Goal: Task Accomplishment & Management: Manage account settings

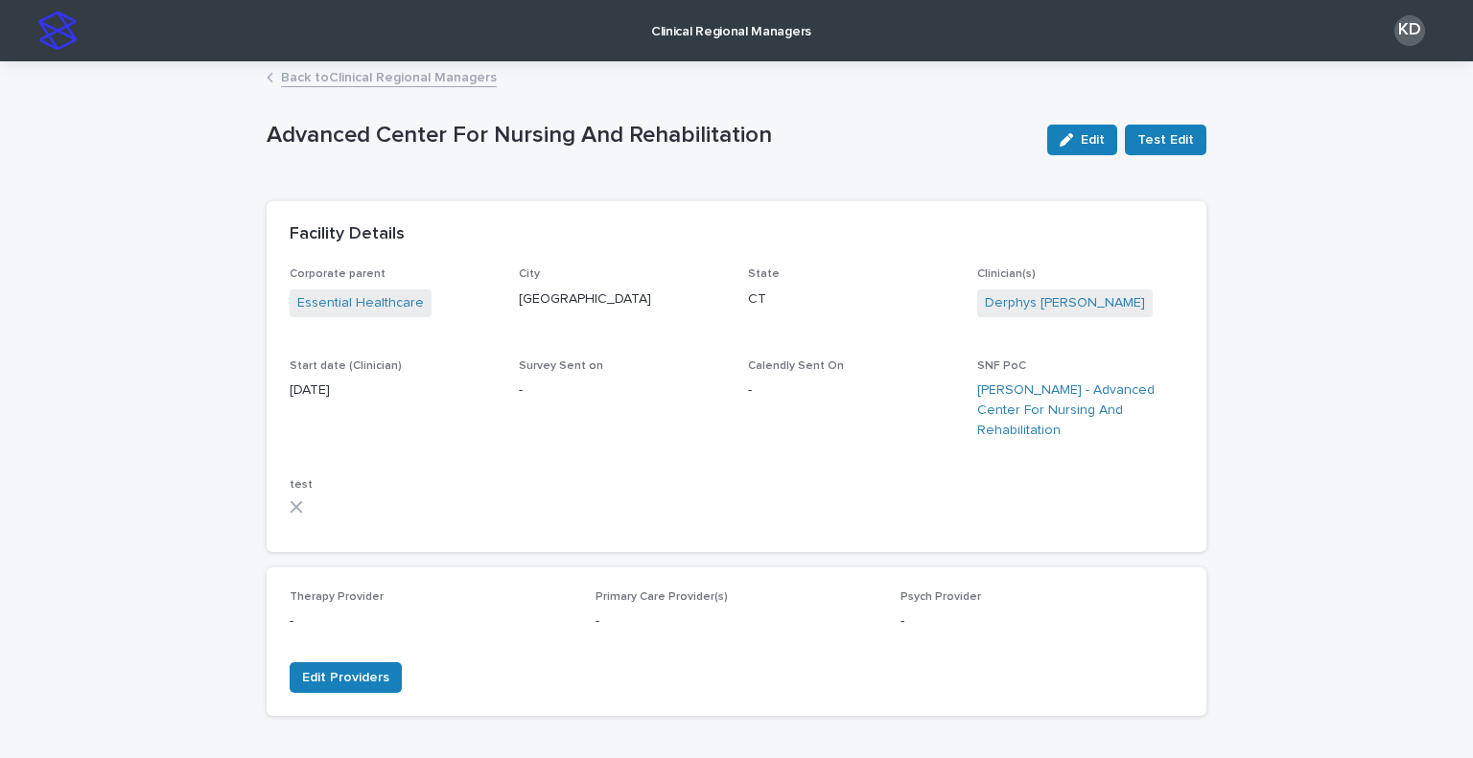
click at [59, 30] on img at bounding box center [57, 31] width 38 height 38
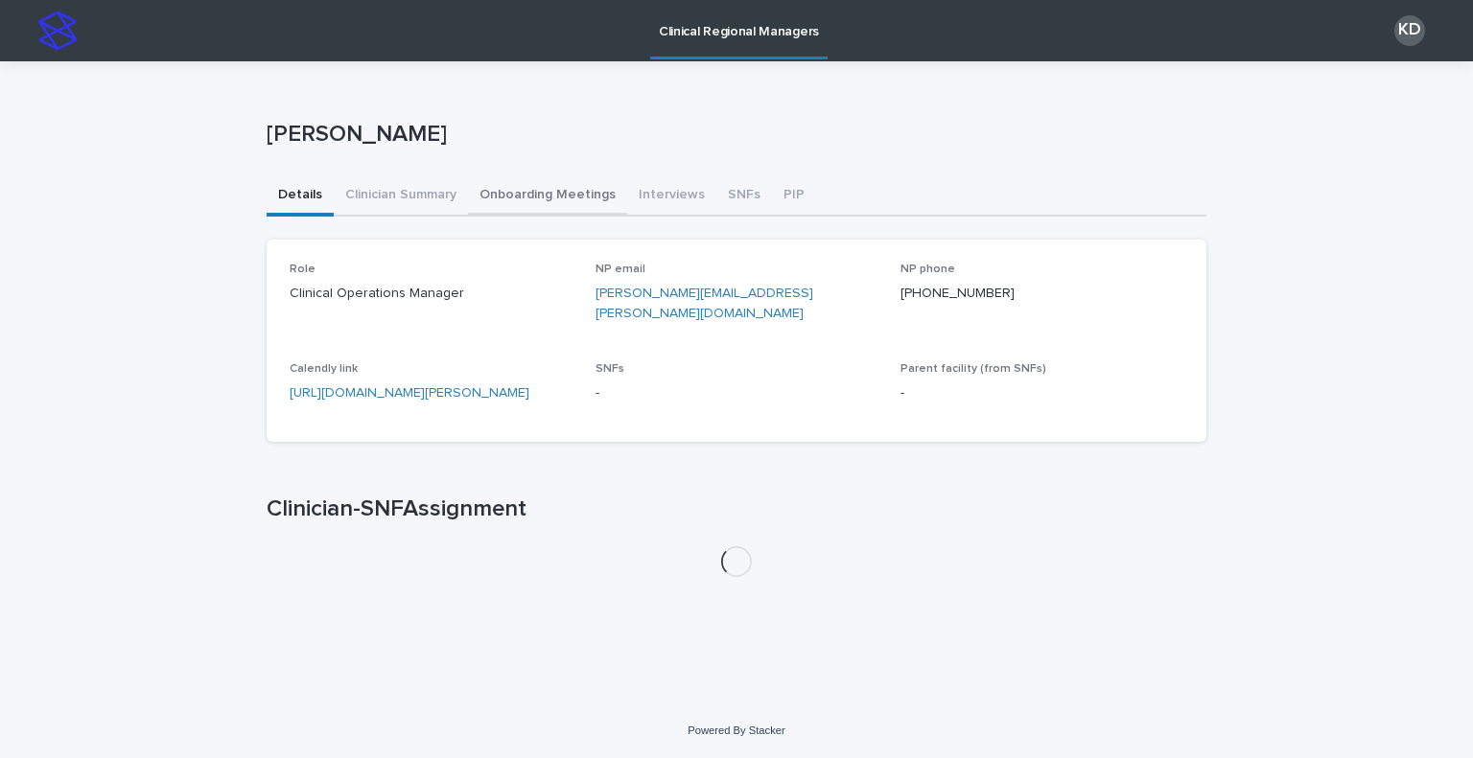
click at [561, 182] on button "Onboarding Meetings" at bounding box center [547, 196] width 159 height 40
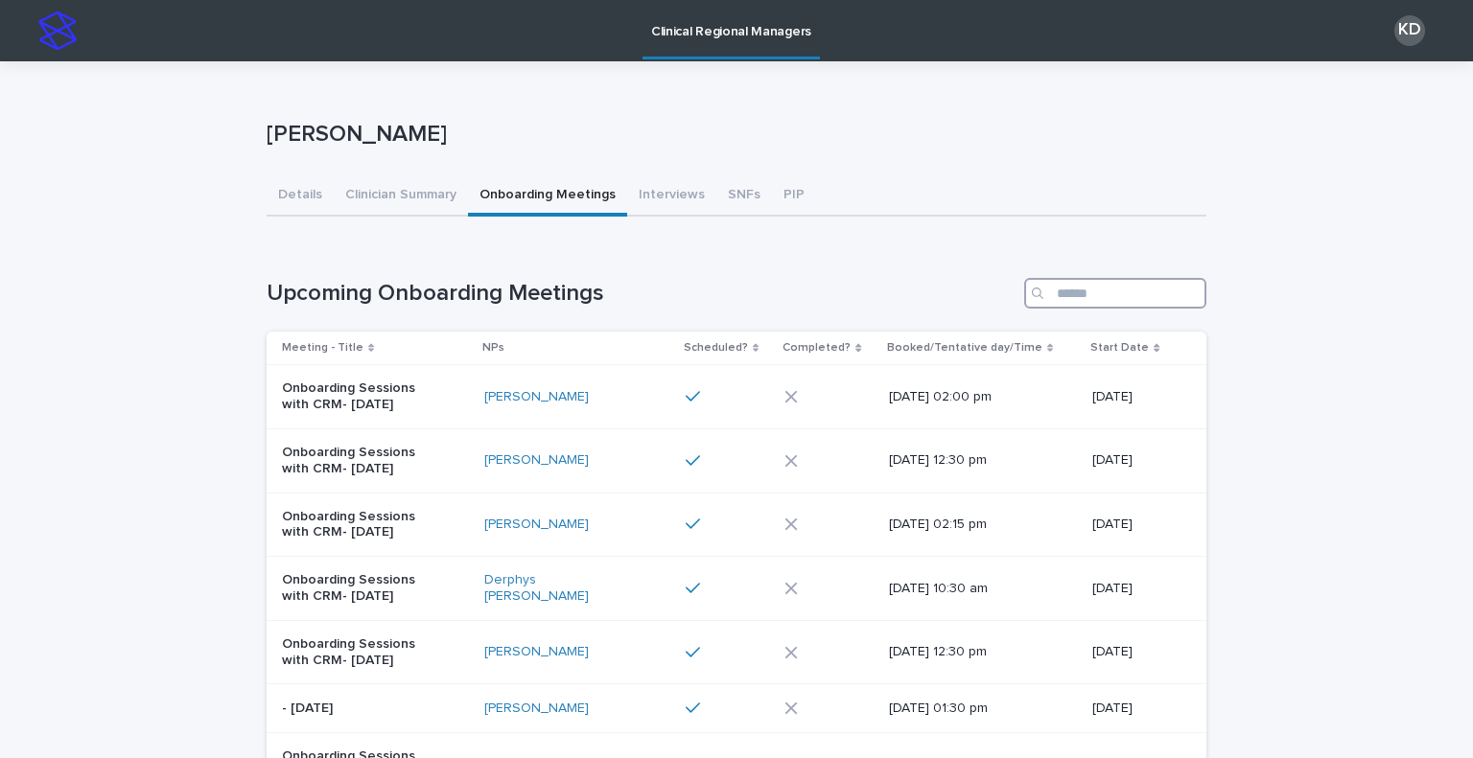
click at [1088, 302] on input "Search" at bounding box center [1115, 293] width 182 height 31
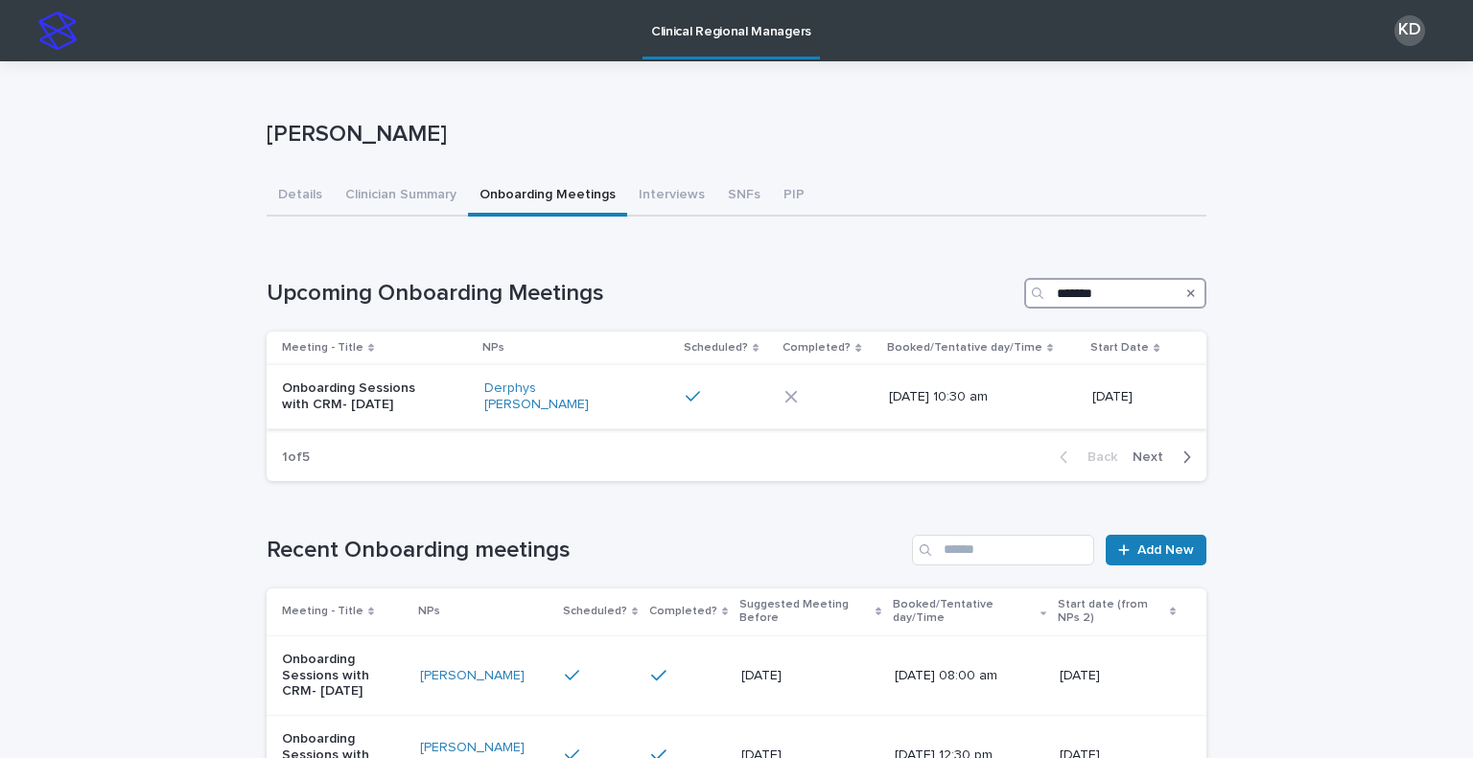
type input "*******"
click at [448, 407] on div "Onboarding Sessions with CRM- [DATE]" at bounding box center [375, 397] width 187 height 48
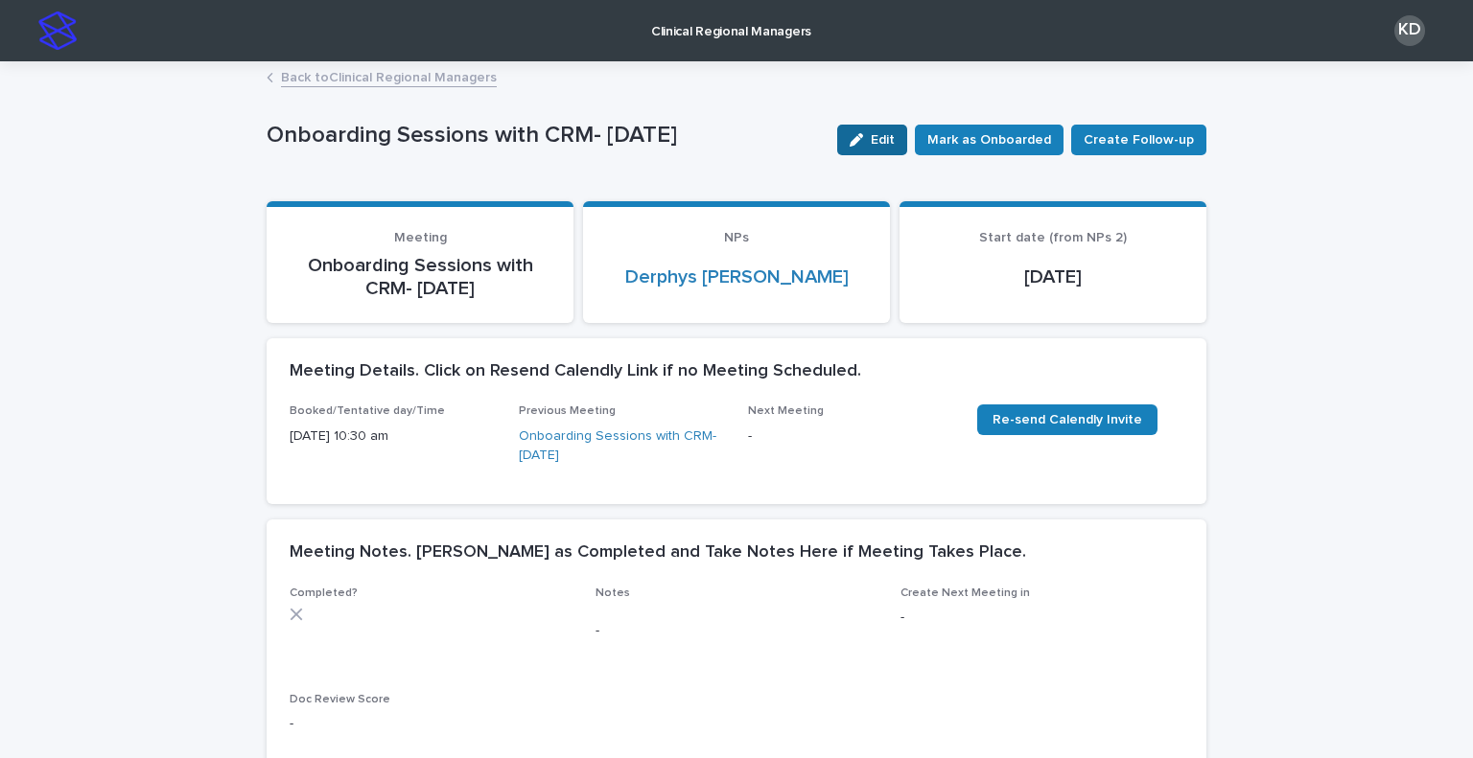
click at [898, 151] on button "Edit" at bounding box center [872, 140] width 70 height 31
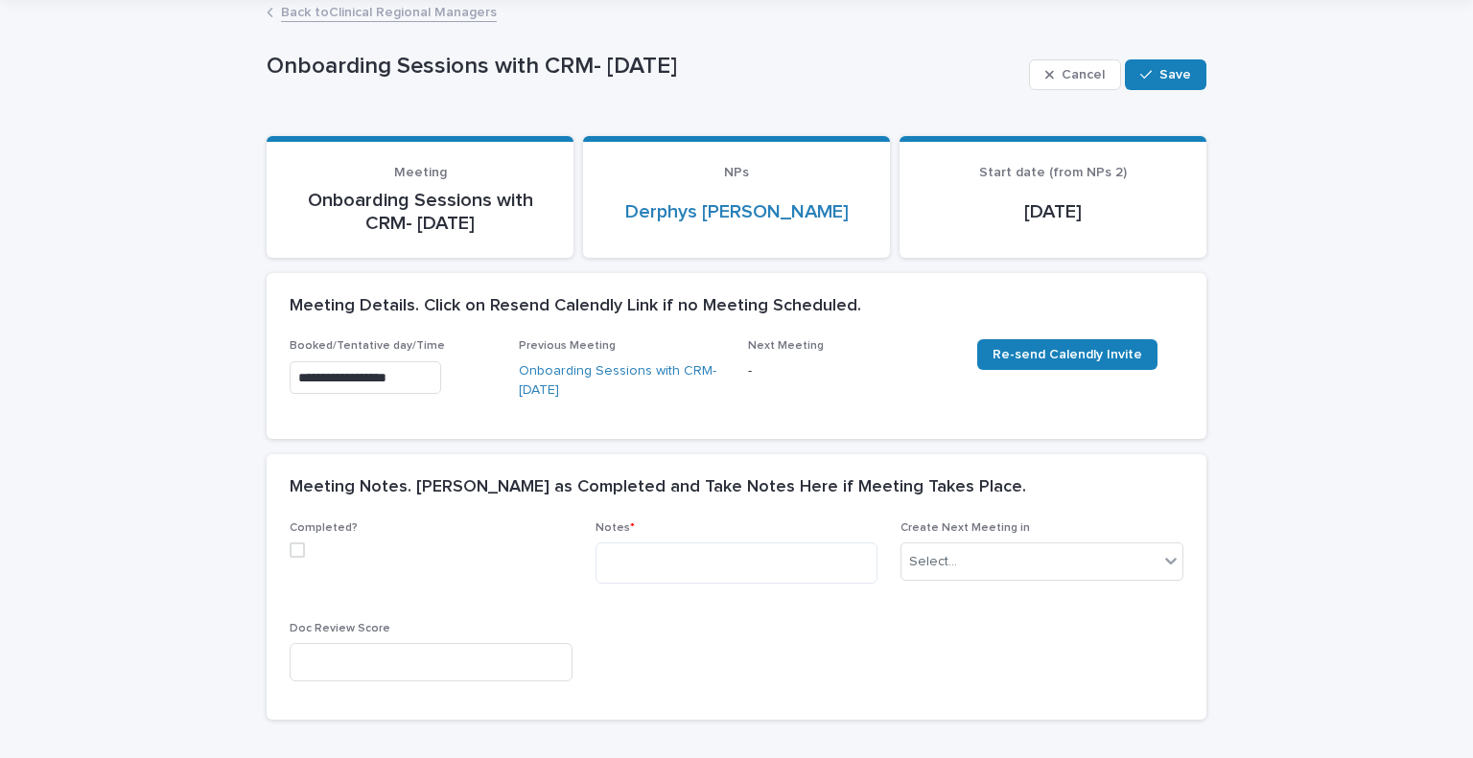
scroll to position [96, 0]
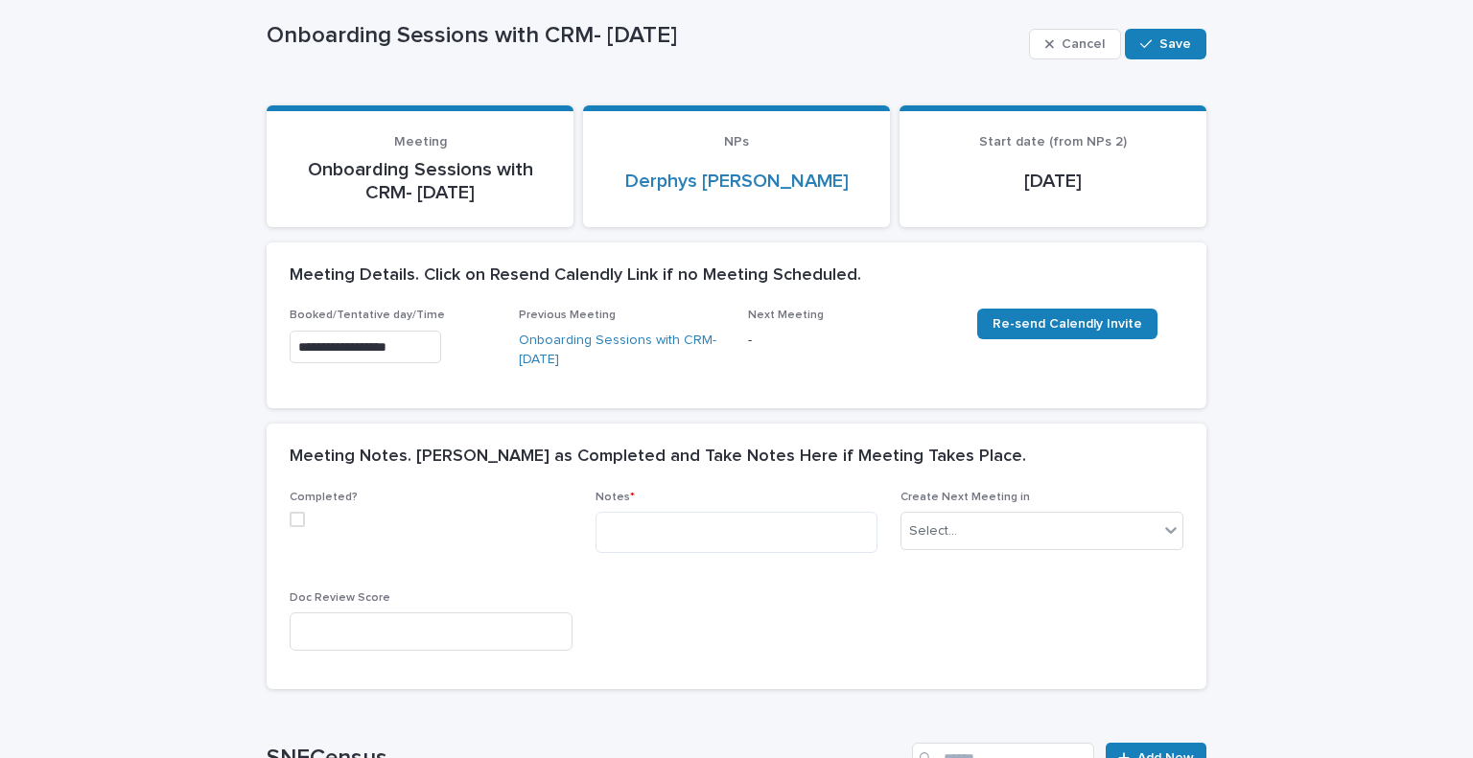
click at [290, 520] on span at bounding box center [297, 519] width 15 height 15
click at [683, 543] on textarea at bounding box center [736, 532] width 283 height 41
paste textarea "**********"
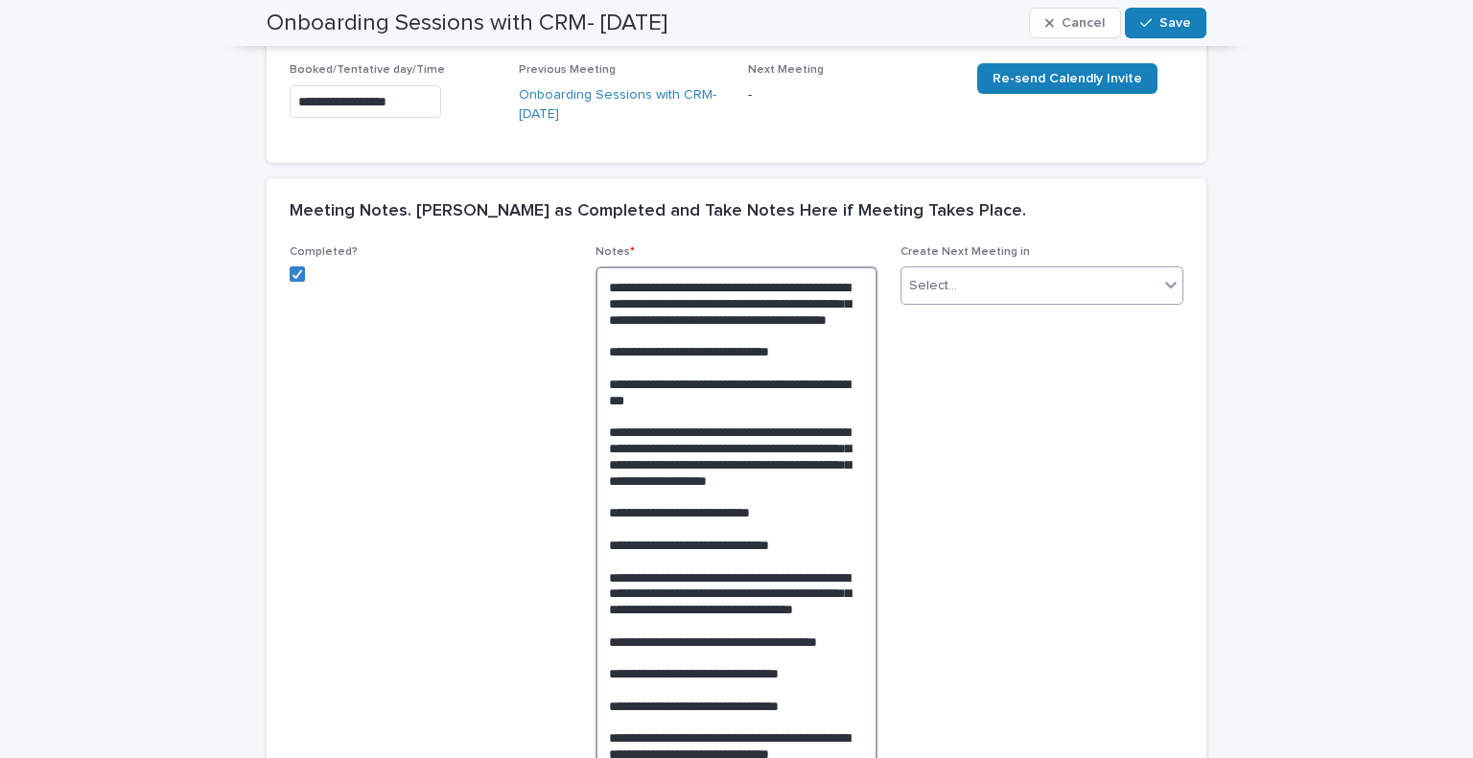
scroll to position [201, 0]
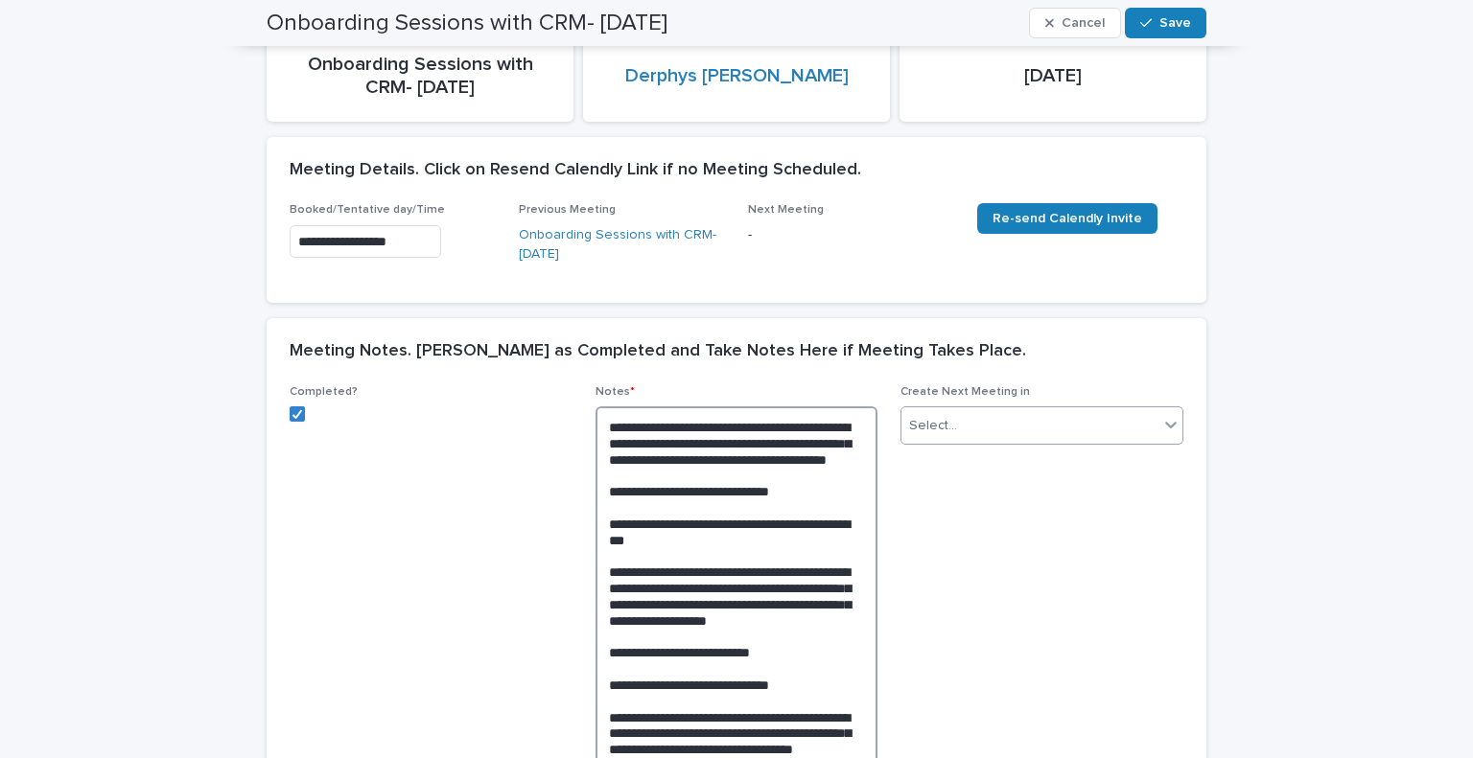
type textarea "**********"
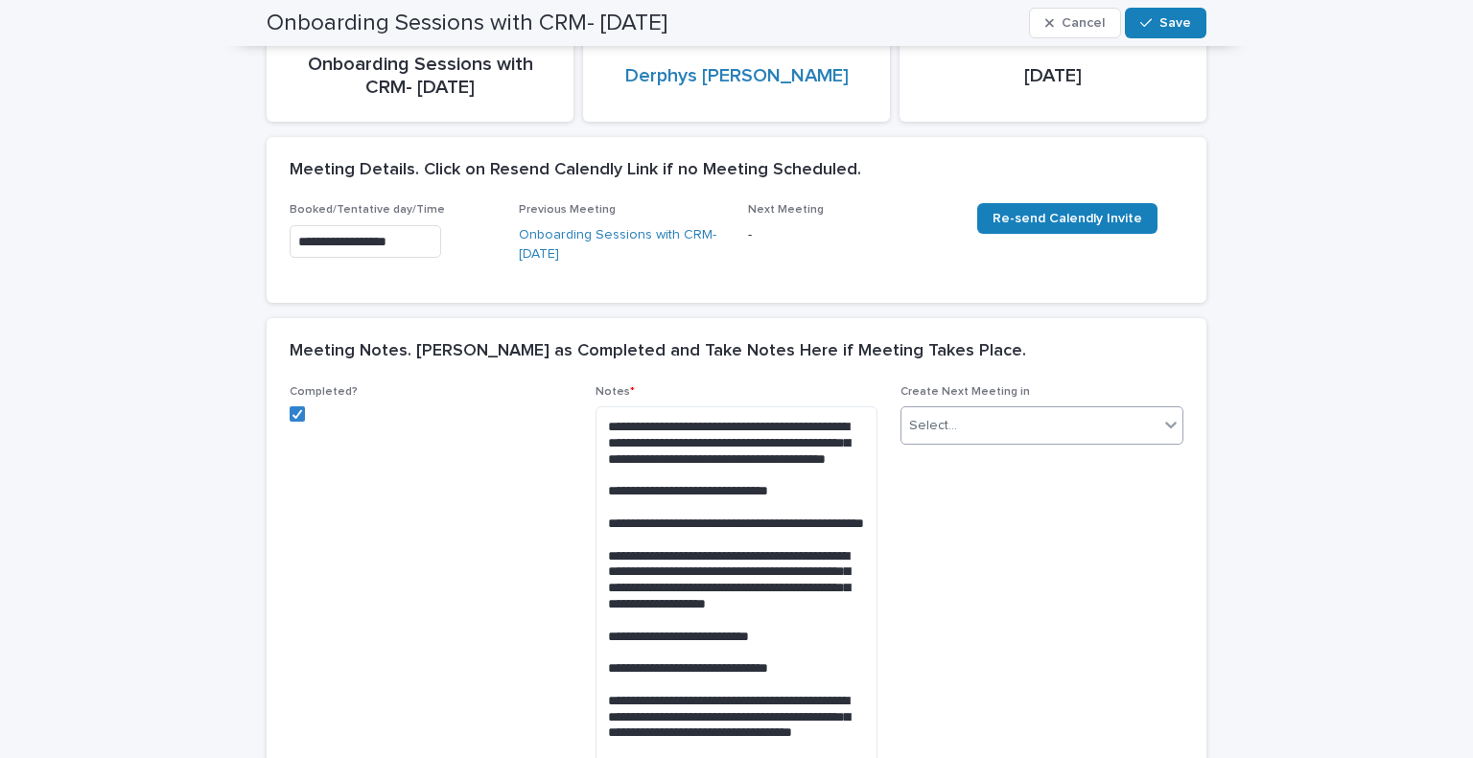
click at [1016, 416] on div "Select..." at bounding box center [1029, 426] width 257 height 32
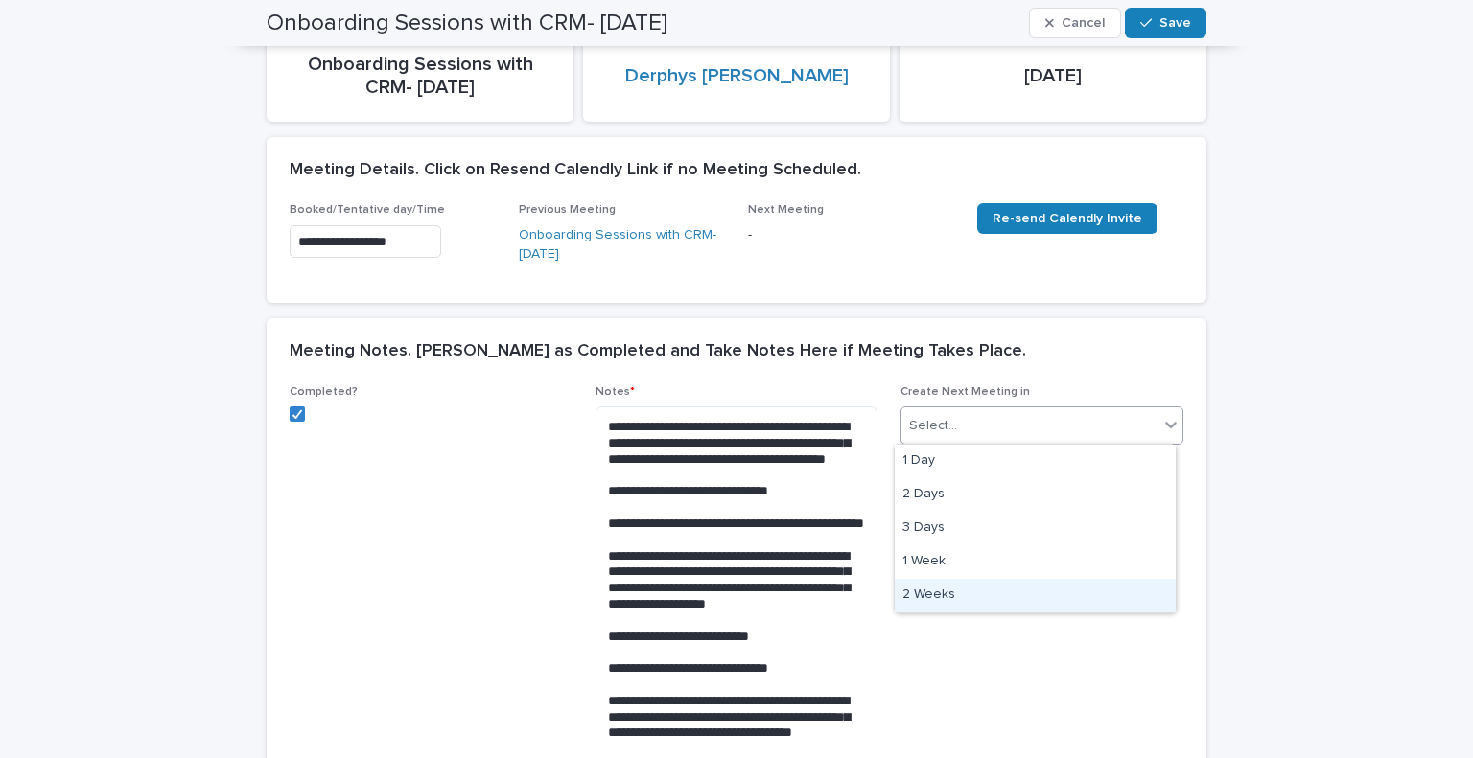
click at [969, 600] on div "2 Weeks" at bounding box center [1035, 596] width 281 height 34
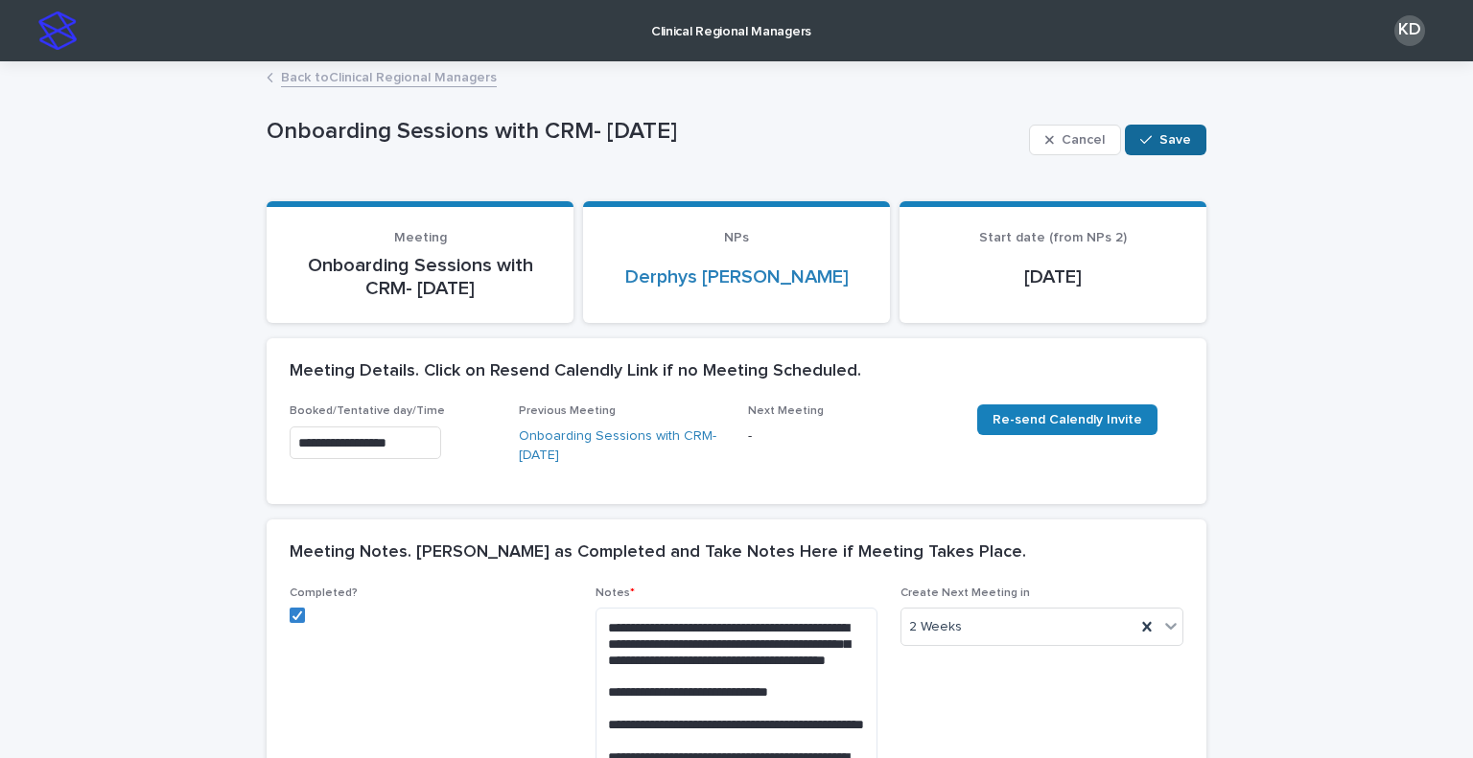
click at [1173, 141] on span "Save" at bounding box center [1175, 139] width 32 height 13
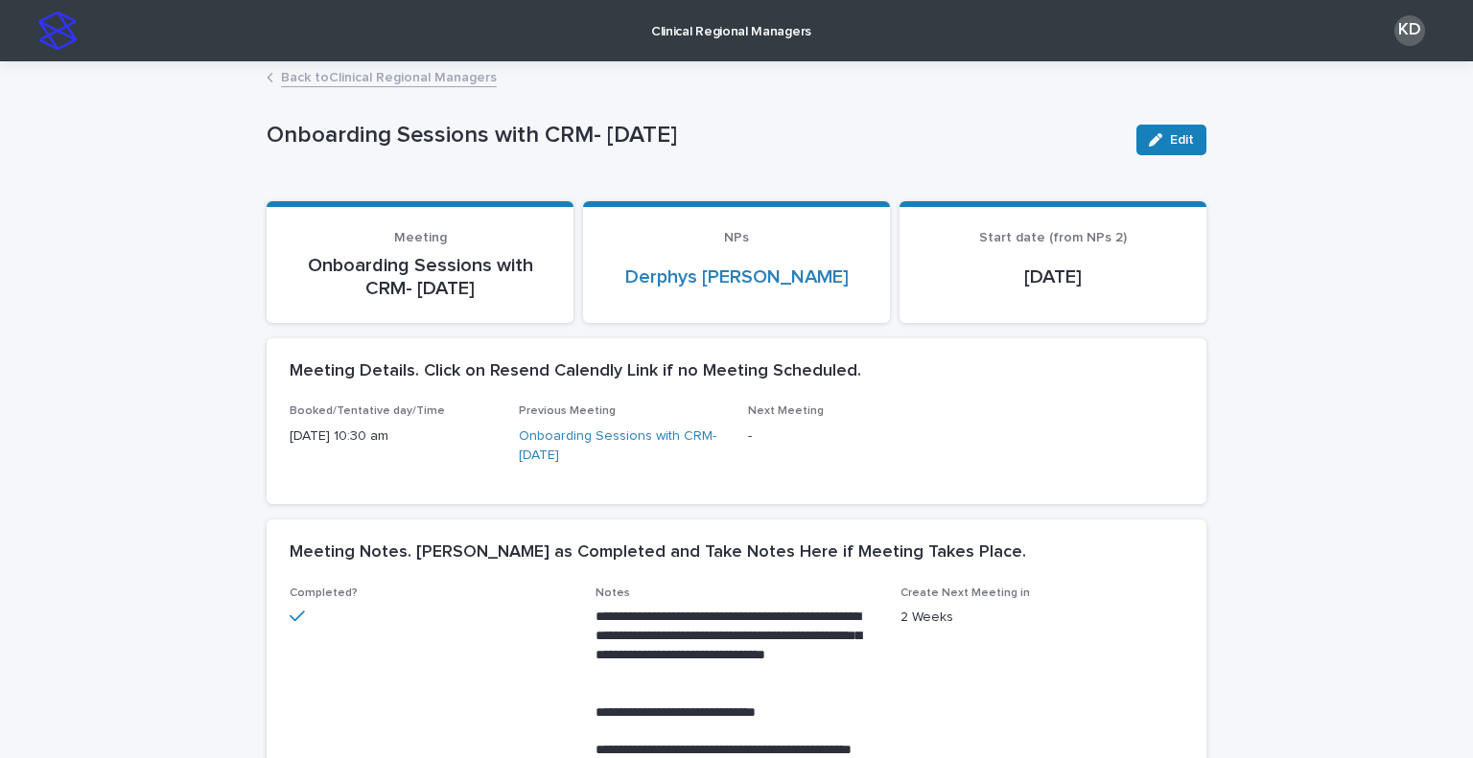
click at [318, 77] on link "Back to Clinical Regional Managers" at bounding box center [389, 76] width 216 height 22
